Goal: Task Accomplishment & Management: Manage account settings

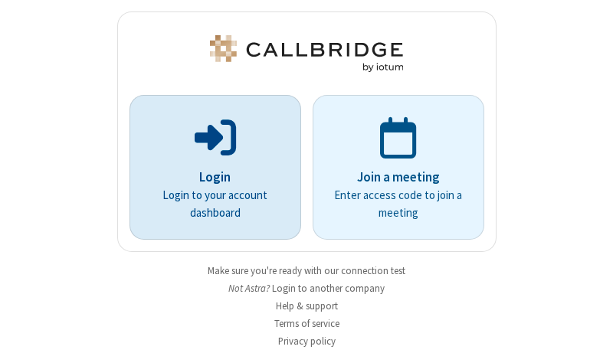
click at [209, 177] on p "Login" at bounding box center [215, 178] width 129 height 20
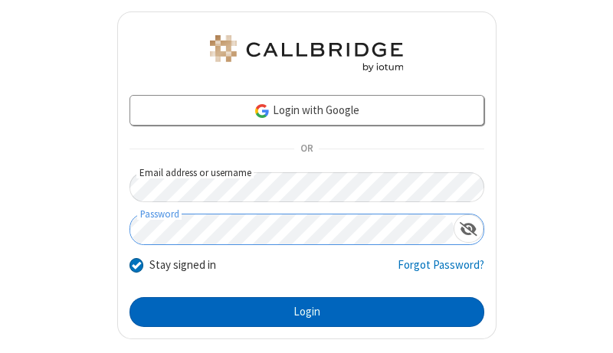
click at [300, 312] on button "Login" at bounding box center [306, 312] width 355 height 31
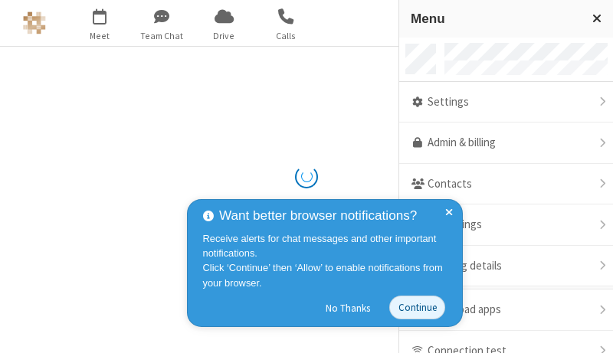
click at [500, 143] on link "Admin & billing" at bounding box center [506, 143] width 214 height 41
